Goal: Find specific page/section: Find specific page/section

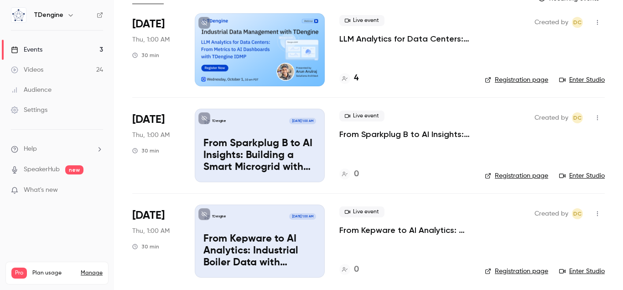
scroll to position [69, 0]
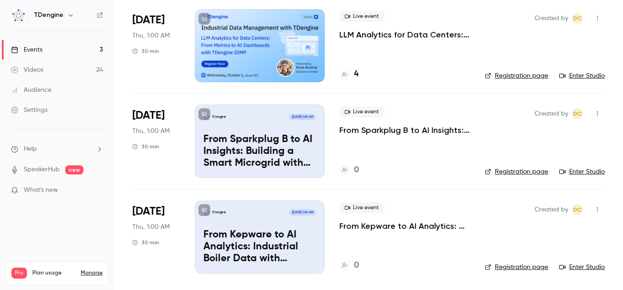
click at [56, 62] on link "Videos 24" at bounding box center [57, 70] width 114 height 20
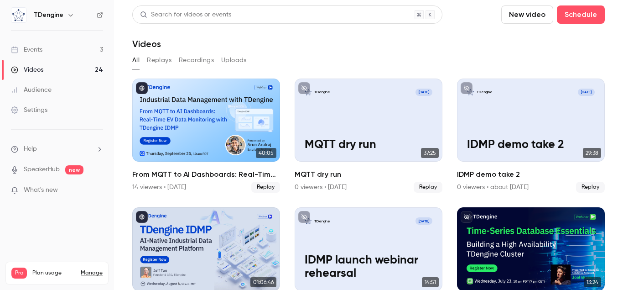
click at [60, 47] on link "Events 3" at bounding box center [57, 50] width 114 height 20
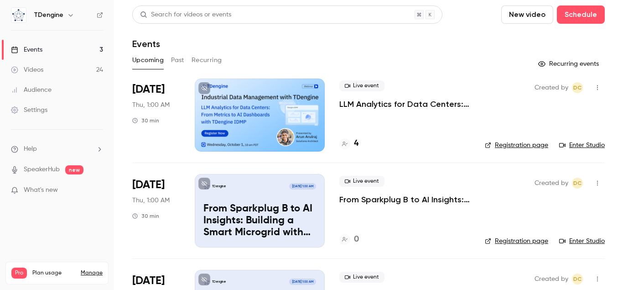
click at [172, 59] on button "Past" at bounding box center [177, 60] width 13 height 15
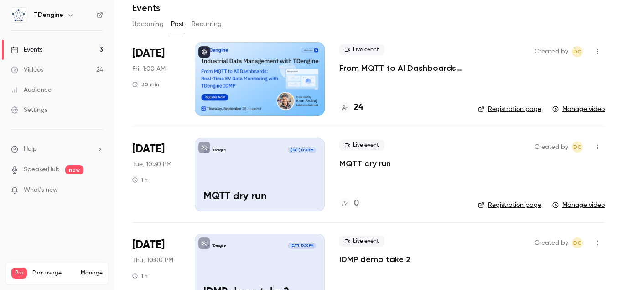
scroll to position [52, 0]
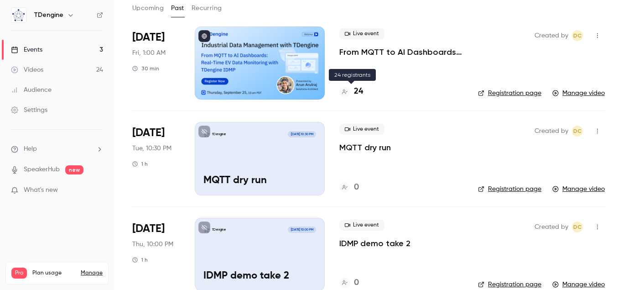
click at [355, 92] on h4 "24" at bounding box center [358, 91] width 9 height 12
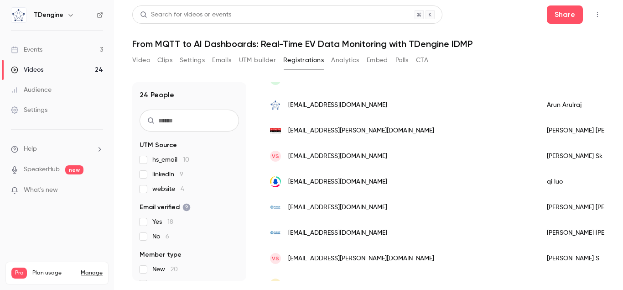
scroll to position [104, 0]
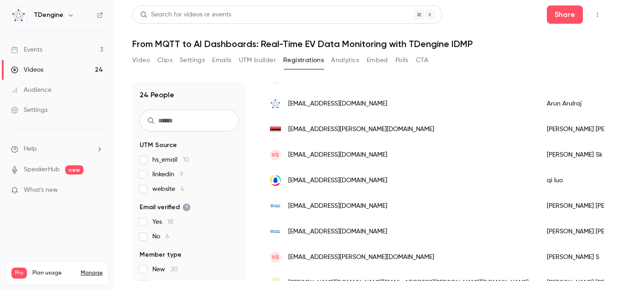
click at [225, 59] on button "Emails" at bounding box center [221, 60] width 19 height 15
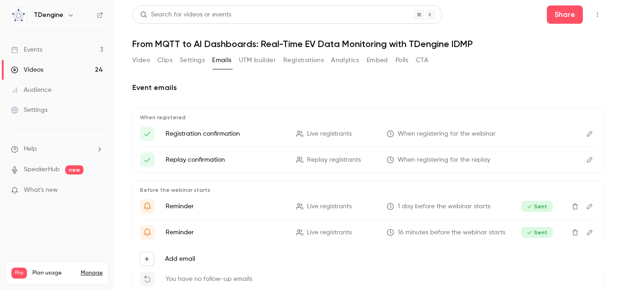
click at [293, 59] on button "Registrations" at bounding box center [303, 60] width 41 height 15
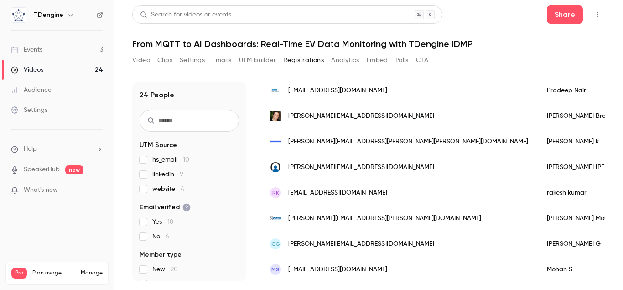
scroll to position [502, 0]
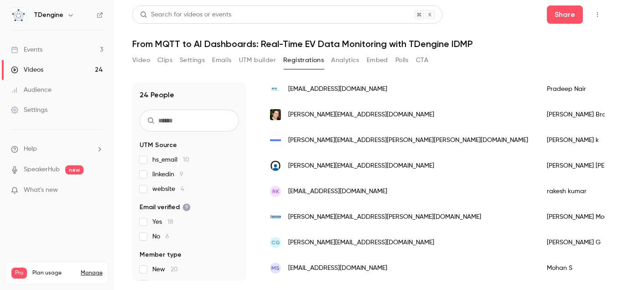
click at [146, 61] on button "Video" at bounding box center [141, 60] width 18 height 15
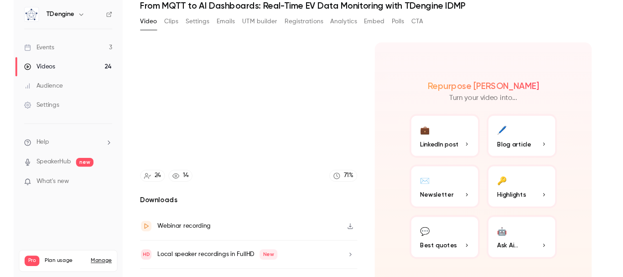
scroll to position [58, 0]
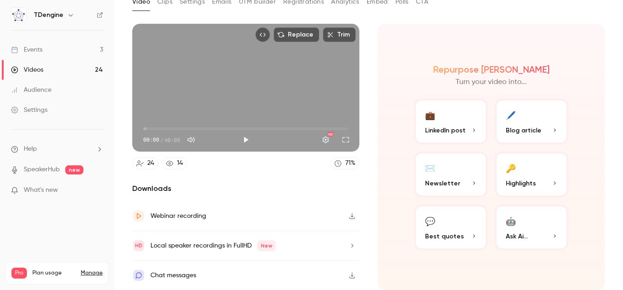
click at [354, 215] on icon "button" at bounding box center [351, 215] width 7 height 6
click at [70, 192] on p "What's new" at bounding box center [50, 190] width 78 height 10
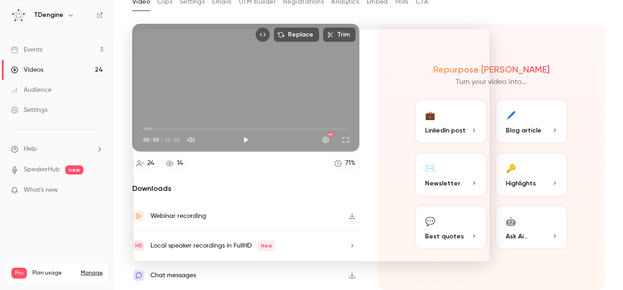
click at [86, 219] on div at bounding box center [311, 145] width 623 height 290
